Goal: Obtain resource: Obtain resource

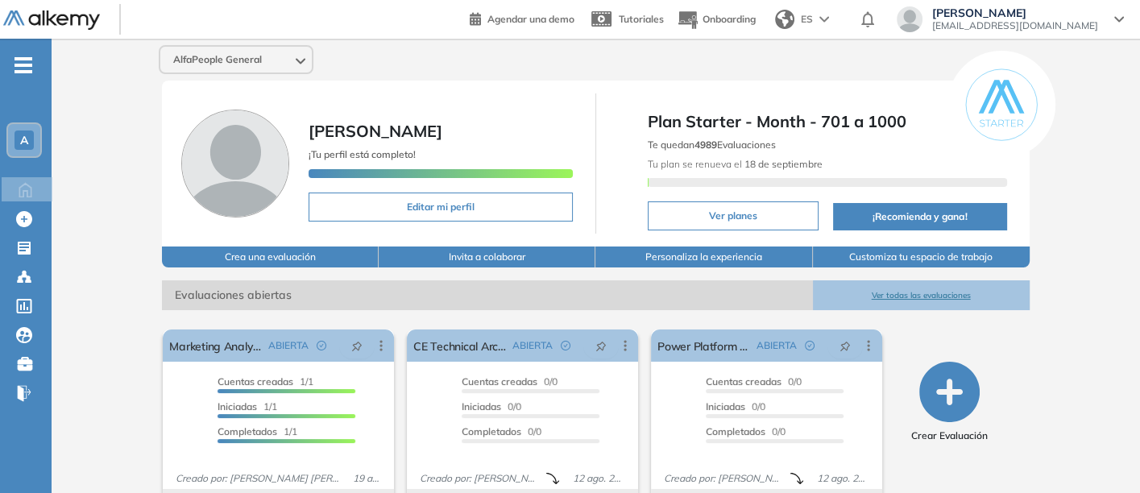
click at [909, 291] on button "Ver todas las evaluaciones" at bounding box center [921, 295] width 217 height 30
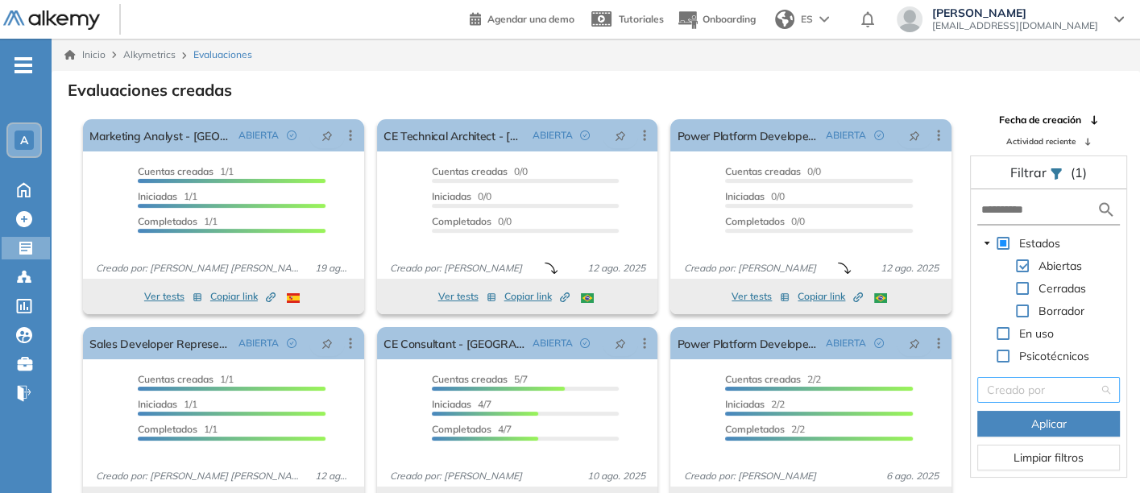
click at [1014, 388] on input "search" at bounding box center [1043, 390] width 112 height 24
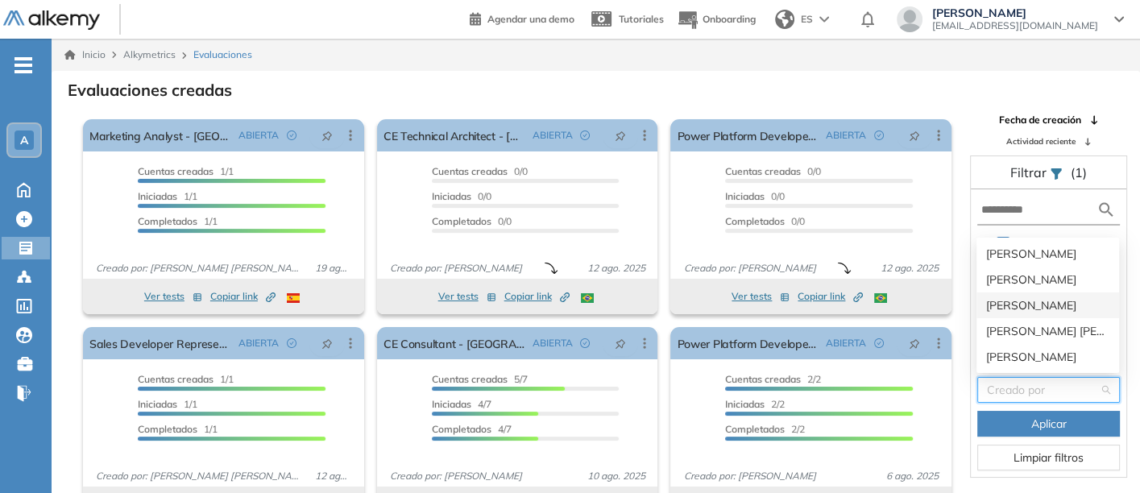
click at [1010, 299] on div "[PERSON_NAME]" at bounding box center [1047, 306] width 123 height 18
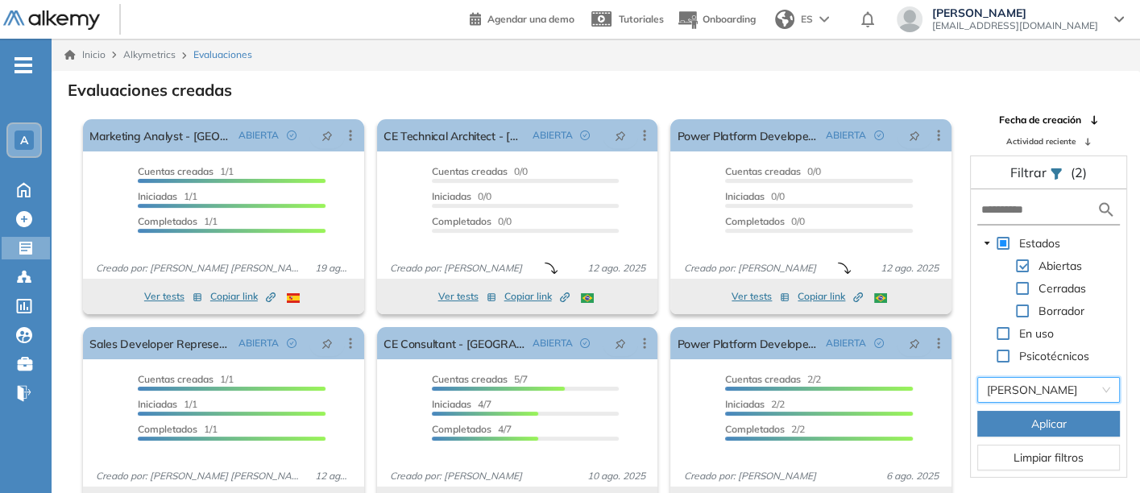
click at [1031, 417] on span "Aplicar" at bounding box center [1048, 424] width 35 height 18
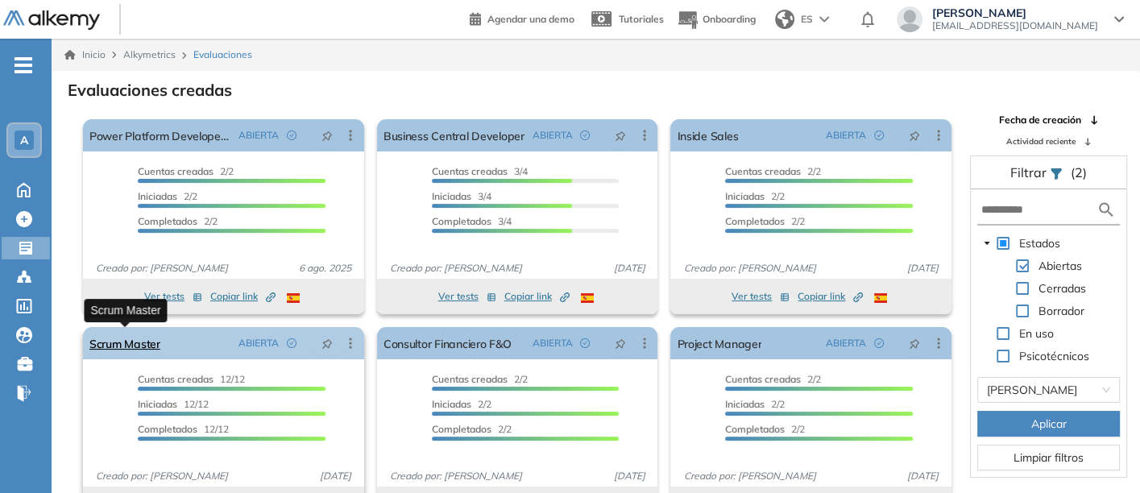
click at [106, 338] on link "Scrum Master" at bounding box center [124, 343] width 71 height 32
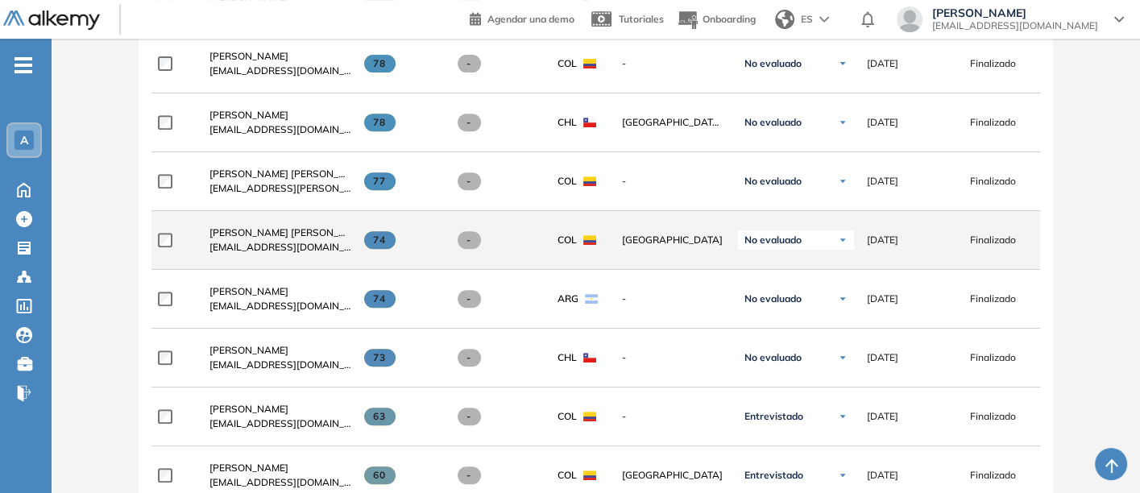
scroll to position [716, 0]
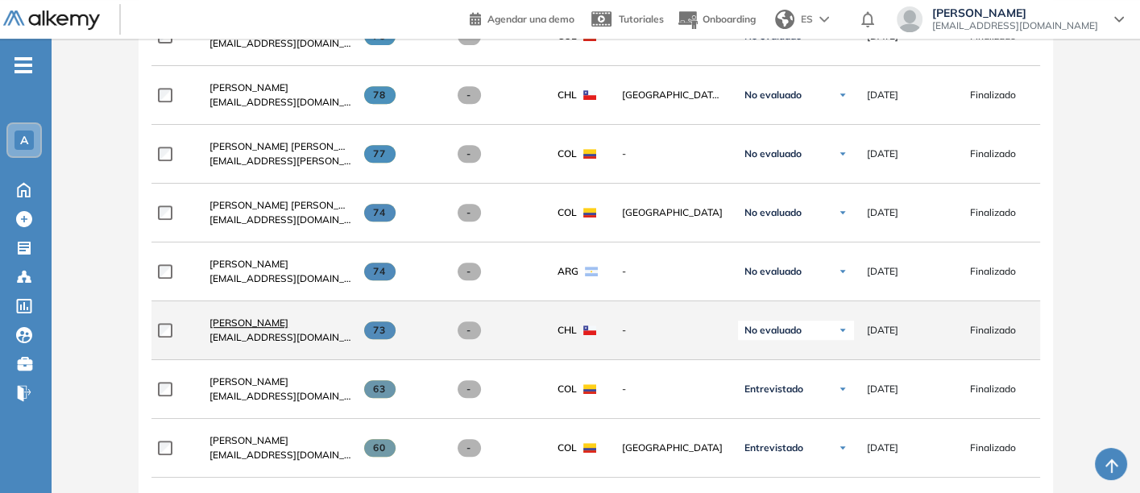
click at [227, 323] on span "[PERSON_NAME]" at bounding box center [249, 323] width 79 height 12
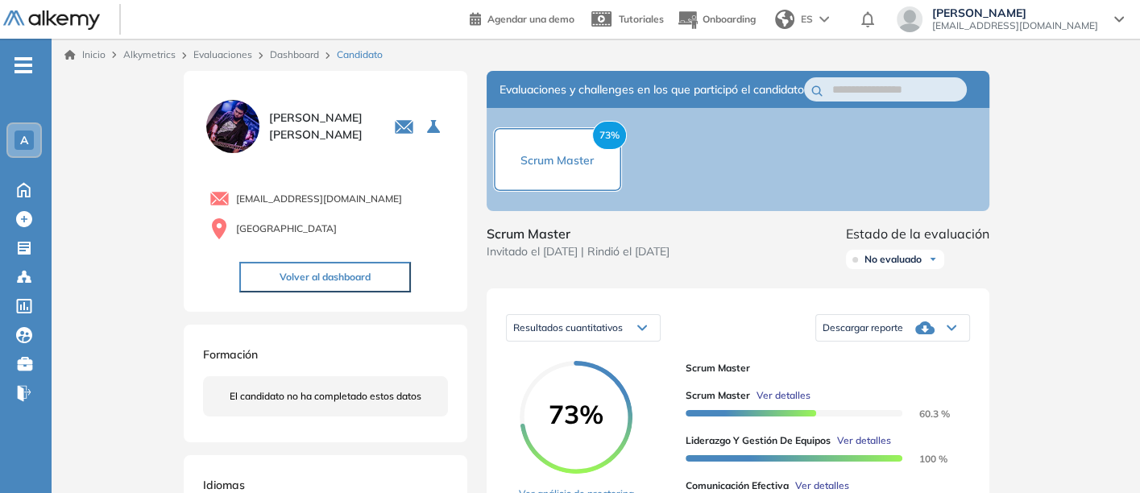
click at [873, 334] on span "Descargar reporte" at bounding box center [863, 328] width 81 height 13
click at [877, 385] on li "Descargar informe resumido" at bounding box center [884, 377] width 120 height 16
